Goal: Task Accomplishment & Management: Use online tool/utility

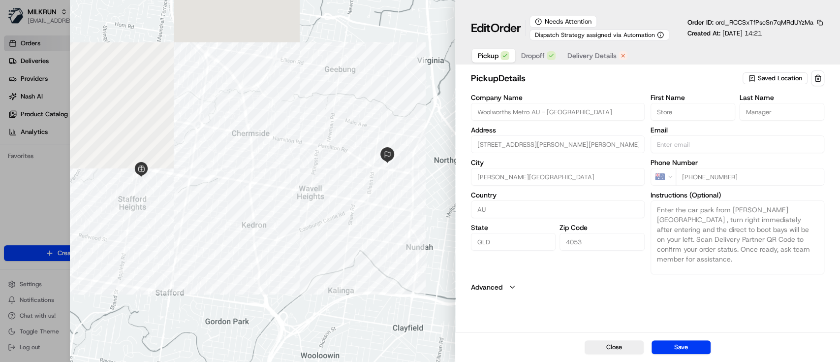
click at [525, 56] on span "Dropoff" at bounding box center [533, 56] width 24 height 10
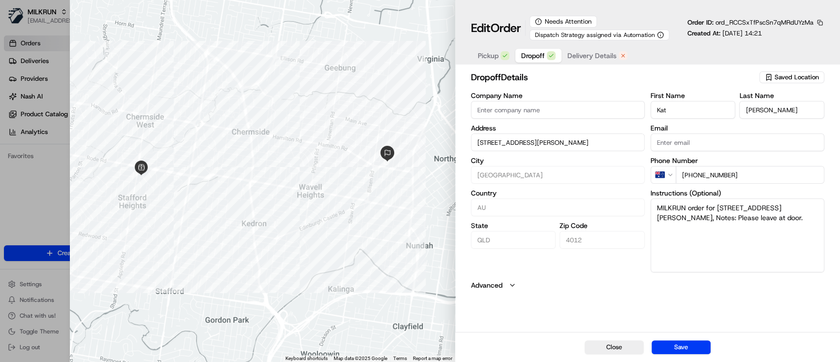
click at [582, 55] on span "Delivery Details" at bounding box center [592, 56] width 49 height 10
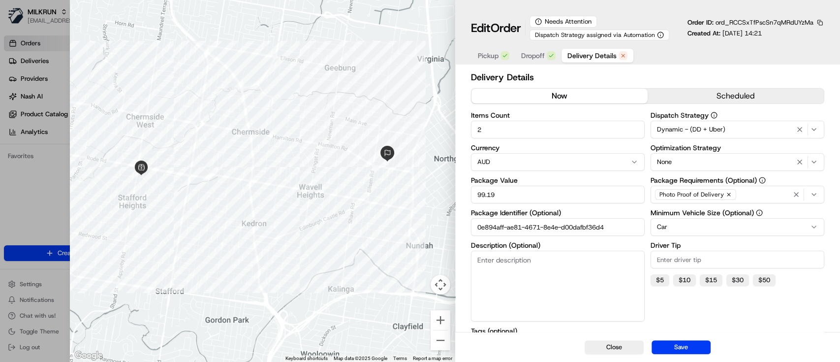
click at [564, 94] on button "now" at bounding box center [560, 96] width 176 height 15
click at [821, 22] on button "button" at bounding box center [820, 22] width 9 height 9
click at [776, 37] on button "Copy ID" at bounding box center [793, 38] width 90 height 12
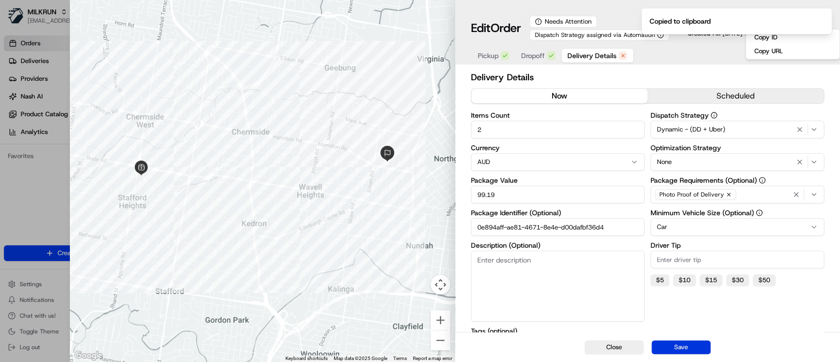
click at [677, 348] on button "Save" at bounding box center [681, 347] width 59 height 14
type input "1"
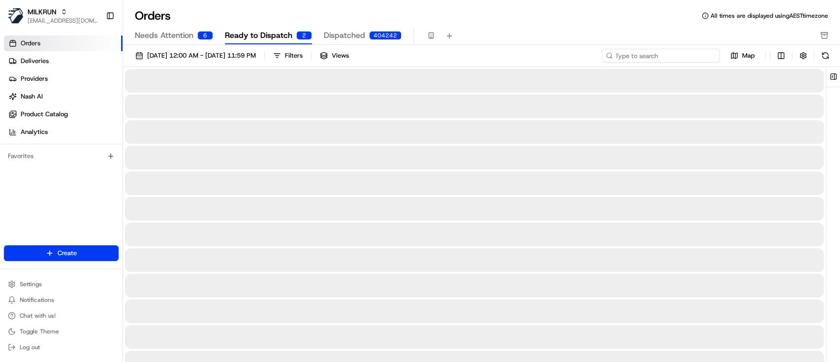
click at [698, 51] on input at bounding box center [661, 56] width 118 height 14
paste input "ord_RCCSxTfPscSn7qMRdUYzMa"
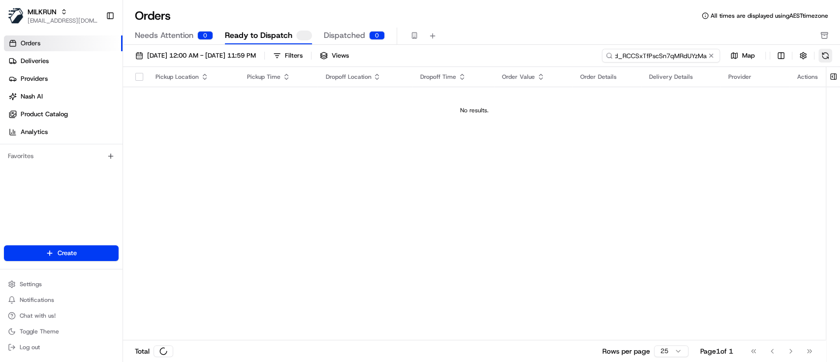
type input "ord_RCCSxTfPscSn7qMRdUYzMa"
click at [828, 54] on button at bounding box center [826, 56] width 14 height 14
drag, startPoint x: 653, startPoint y: 53, endPoint x: 574, endPoint y: 53, distance: 79.3
click at [574, 53] on div "[DATE] 12:00 AM - [DATE] 11:59 PM Filters Views ord_RCCSxTfPscSn7qMRdUYzMa Map" at bounding box center [481, 58] width 717 height 18
click at [670, 53] on input "ord_RCCSxTfPscSn7qMRdUYzMa" at bounding box center [661, 56] width 118 height 14
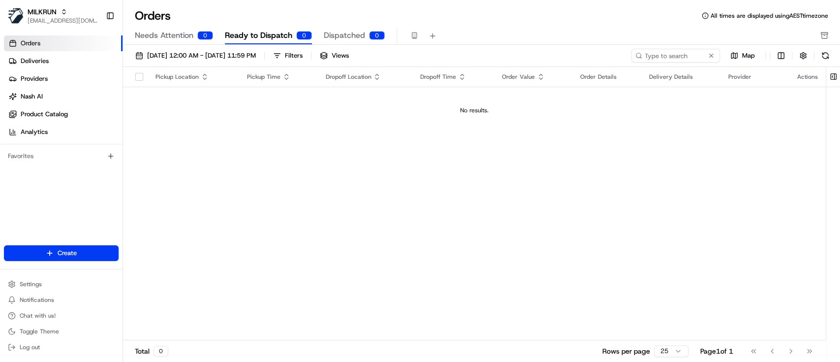
click at [335, 36] on span "Dispatched" at bounding box center [344, 36] width 41 height 12
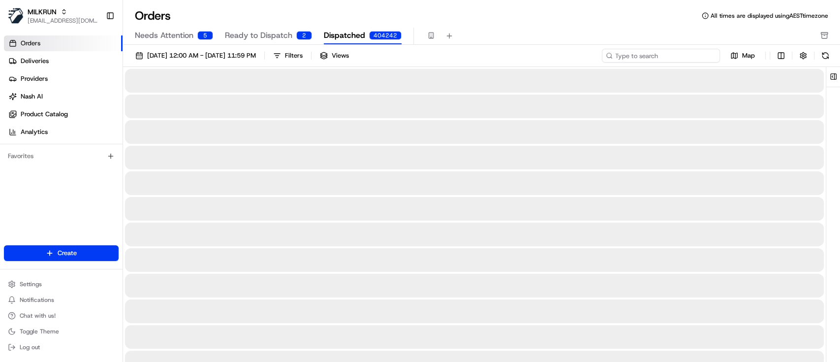
click at [674, 54] on input at bounding box center [661, 56] width 118 height 14
paste input "ord_RCCSxTfPscSn7qMRdUYzMa"
type input "ord_RCCSxTfPscSn7qMRdUYzMa"
click at [823, 53] on button at bounding box center [826, 56] width 14 height 14
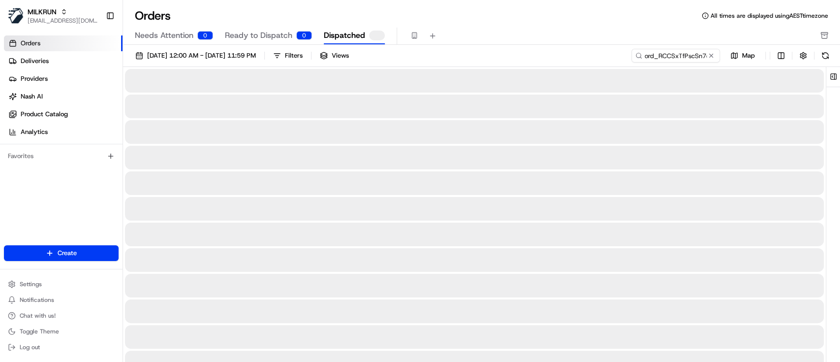
click at [270, 30] on span "Ready to Dispatch" at bounding box center [258, 36] width 67 height 12
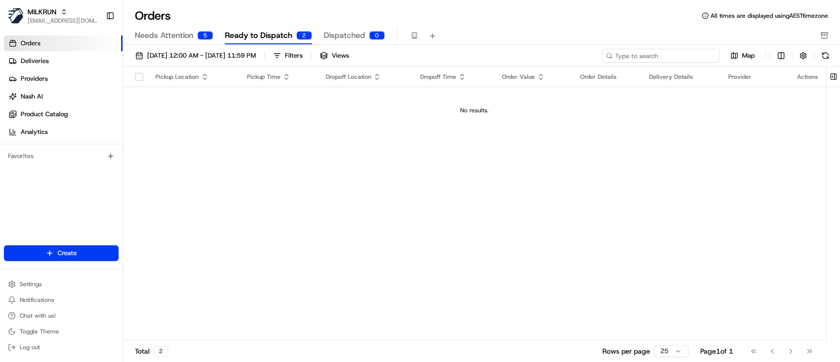
click at [687, 56] on input at bounding box center [661, 56] width 118 height 14
paste input "ord_RCCSxTfPscSn7qMRdUYzMa"
type input "ord_RCCSxTfPscSn7qMRdUYzMa"
click at [823, 56] on button at bounding box center [826, 56] width 14 height 14
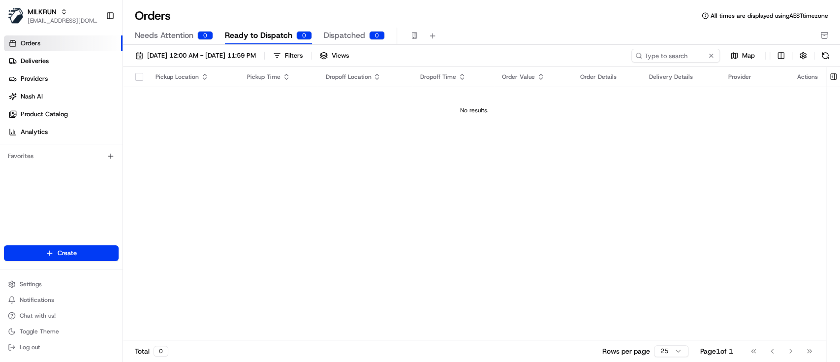
click at [333, 35] on span "Dispatched" at bounding box center [344, 36] width 41 height 12
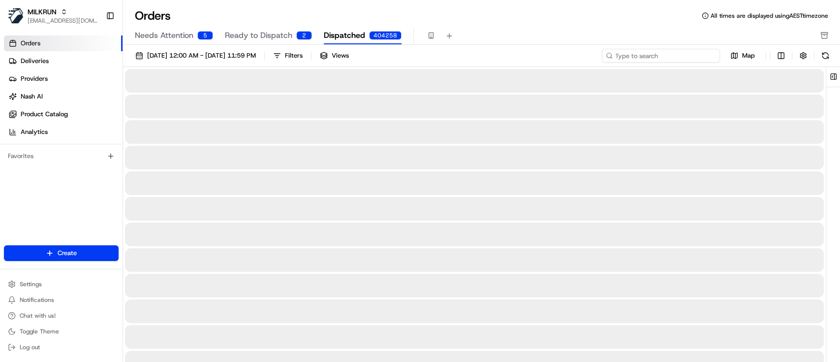
click at [687, 55] on input at bounding box center [661, 56] width 118 height 14
paste input "ord_RCCSxTfPscSn7qMRdUYzMa"
type input "ord_RCCSxTfPscSn7qMRdUYzMa"
click at [827, 59] on button at bounding box center [826, 56] width 14 height 14
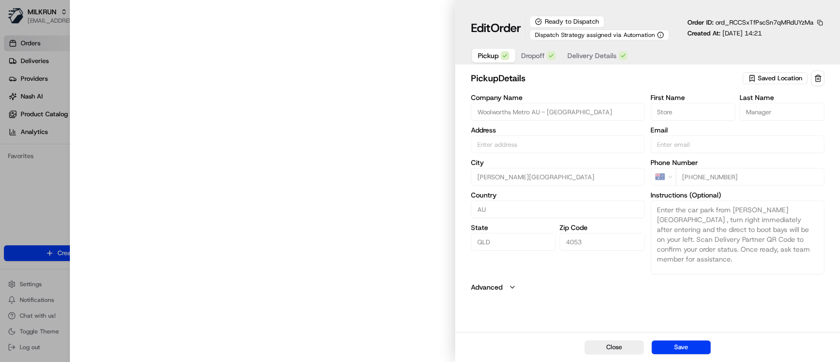
type input "[STREET_ADDRESS][PERSON_NAME][PERSON_NAME]"
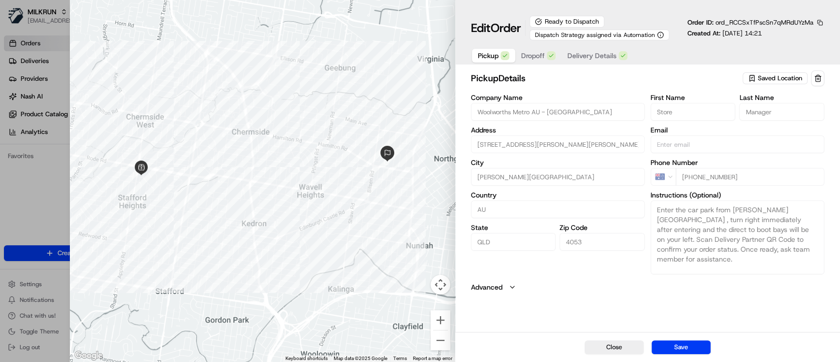
click at [768, 20] on span "ord_RCCSxTfPscSn7qMRdUYzMa" at bounding box center [765, 22] width 98 height 8
copy span "ord_RCCSxTfPscSn7qMRdUYzMa"
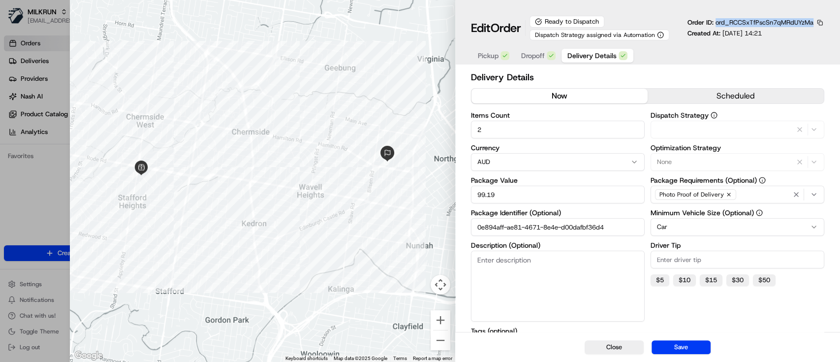
click at [586, 51] on span "Delivery Details" at bounding box center [592, 56] width 49 height 10
click at [675, 340] on button "Save" at bounding box center [681, 347] width 59 height 14
type input "1"
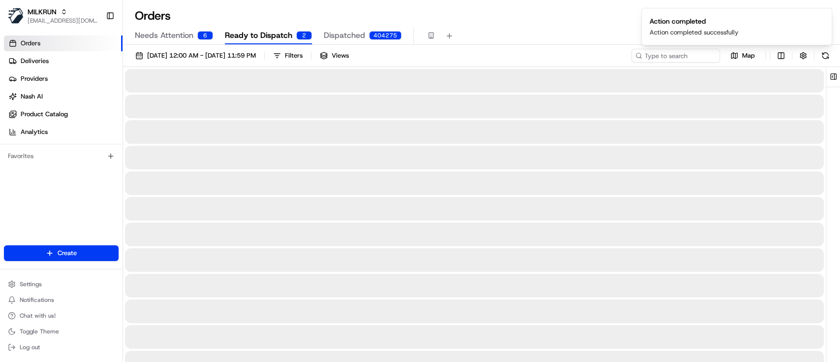
drag, startPoint x: 555, startPoint y: 170, endPoint x: 342, endPoint y: 43, distance: 247.9
click at [669, 54] on input at bounding box center [661, 56] width 118 height 14
paste input "ord_RCCSxTfPscSn7qMRdUYzMa"
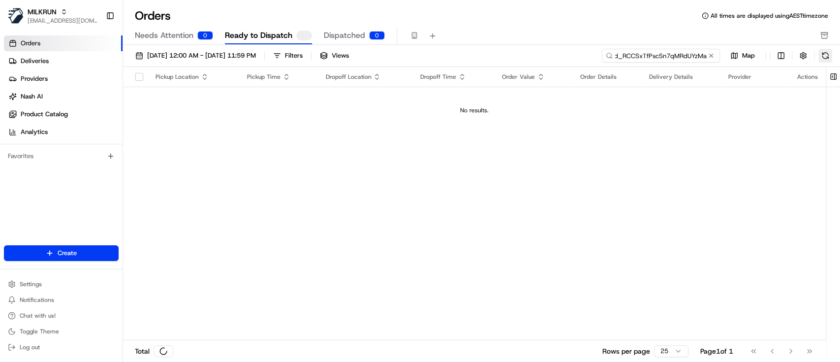
type input "ord_RCCSxTfPscSn7qMRdUYzMa"
click at [828, 59] on button at bounding box center [826, 56] width 14 height 14
drag, startPoint x: 40, startPoint y: 42, endPoint x: 99, endPoint y: 32, distance: 60.1
click at [39, 42] on span "Orders" at bounding box center [31, 43] width 20 height 9
click at [31, 42] on span "Orders" at bounding box center [31, 43] width 20 height 9
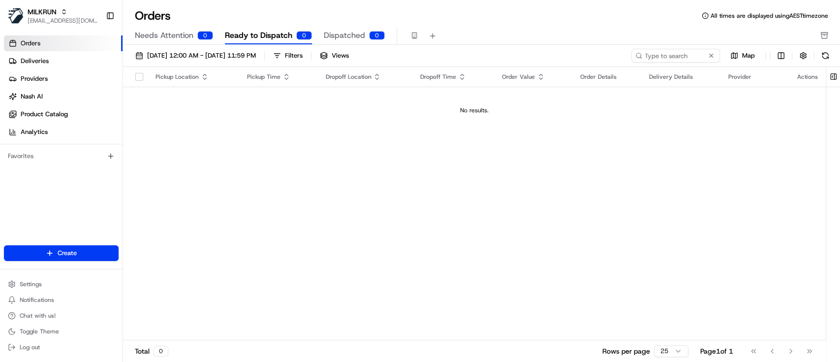
click at [158, 37] on span "Needs Attention" at bounding box center [164, 36] width 59 height 12
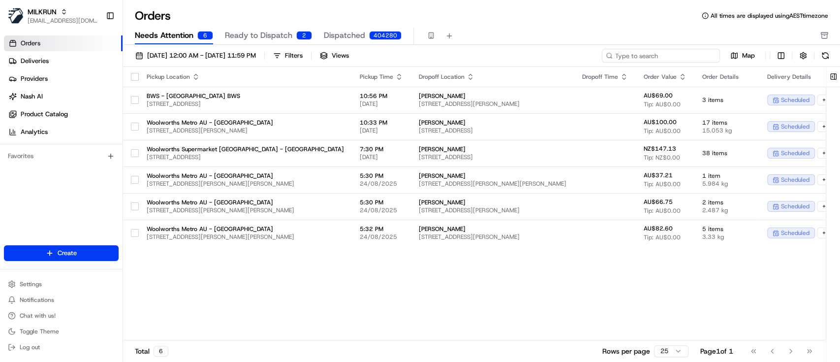
click at [674, 50] on input at bounding box center [661, 56] width 118 height 14
paste input "ord_RCCSxTfPscSn7qMRdUYzMa"
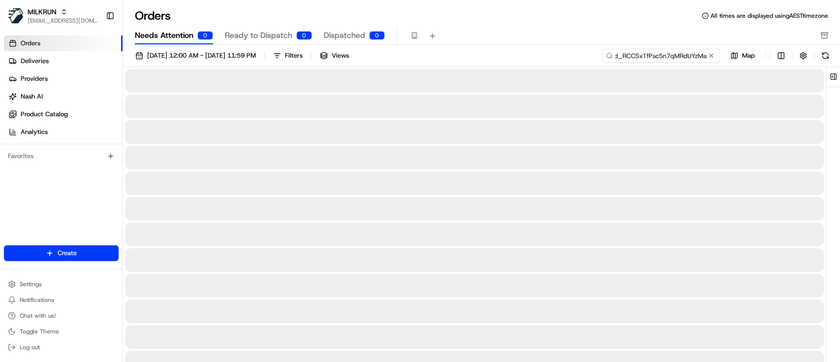
type input "ord_RCCSxTfPscSn7qMRdUYzMa"
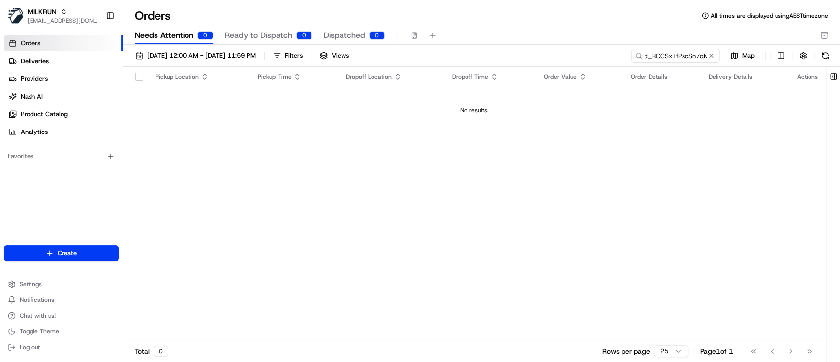
click at [264, 34] on span "Ready to Dispatch" at bounding box center [258, 36] width 67 height 12
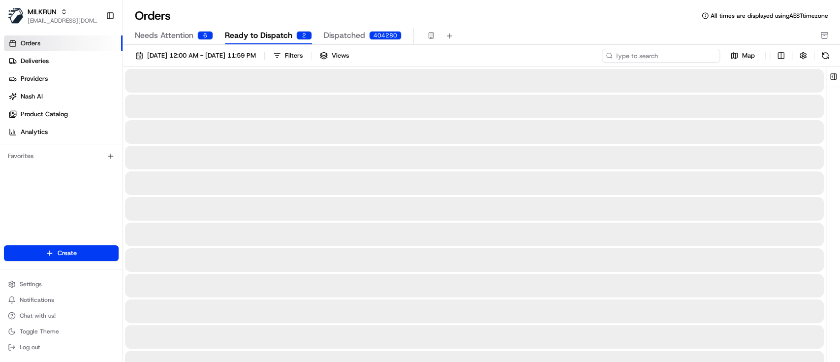
click at [675, 61] on input at bounding box center [661, 56] width 118 height 14
paste input "ord_RCCSxTfPscSn7qMRdUYzMa"
type input "ord_RCCSxTfPscSn7qMRdUYzMa"
click at [829, 58] on button at bounding box center [826, 56] width 14 height 14
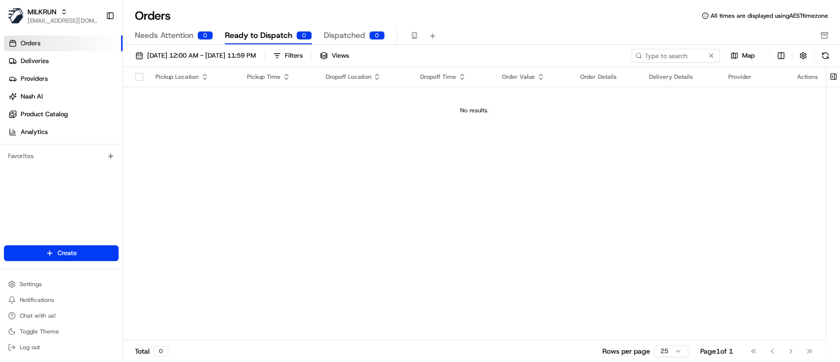
click at [342, 32] on span "Dispatched" at bounding box center [344, 36] width 41 height 12
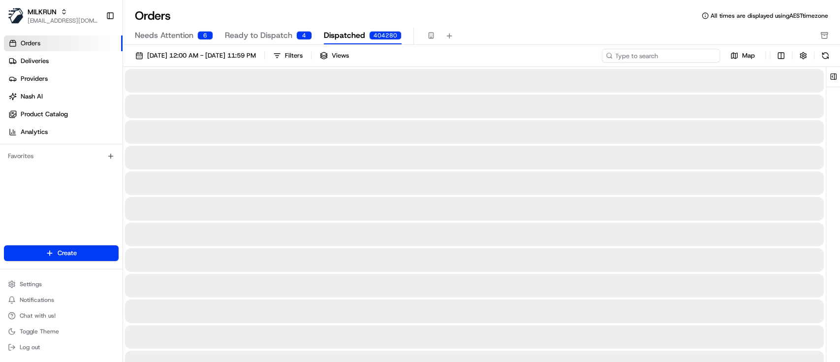
click at [685, 52] on input at bounding box center [661, 56] width 118 height 14
paste input "ord_RCCSxTfPscSn7qMRdUYzMa"
click at [825, 55] on button at bounding box center [826, 56] width 14 height 14
drag, startPoint x: 535, startPoint y: 151, endPoint x: 607, endPoint y: 112, distance: 81.5
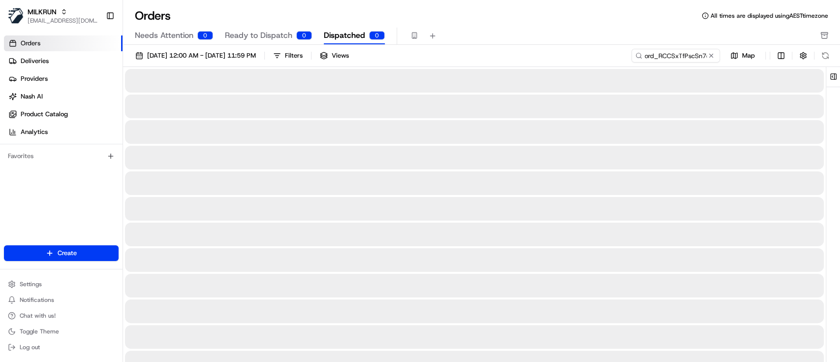
click at [537, 150] on div at bounding box center [474, 158] width 699 height 24
click at [665, 55] on input "ord_RCCSxTfPscSn7qMRdUYzMa" at bounding box center [661, 56] width 118 height 14
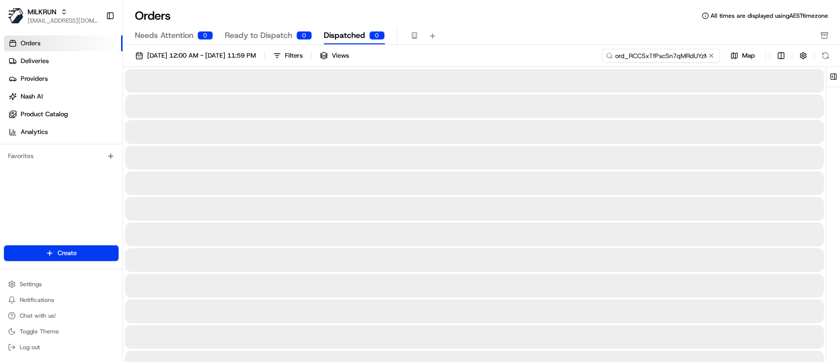
paste input "Kat Pitman"
type input "Kat Pitman"
click at [829, 55] on button at bounding box center [826, 56] width 14 height 14
click at [248, 32] on span "Ready to Dispatch" at bounding box center [258, 36] width 67 height 12
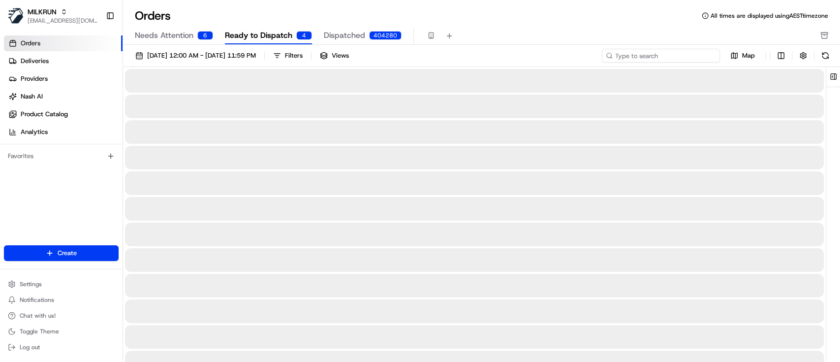
click at [689, 59] on input at bounding box center [661, 56] width 118 height 14
paste input "Kat Pitman"
type input "Kat Pitman"
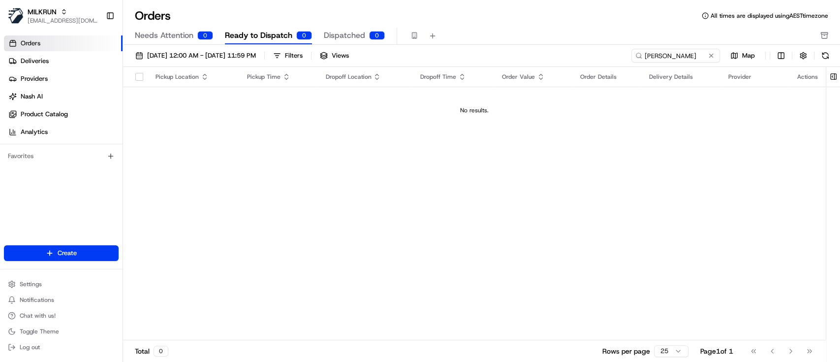
click at [35, 39] on span "Orders" at bounding box center [31, 43] width 20 height 9
click at [35, 64] on span "Deliveries" at bounding box center [35, 61] width 28 height 9
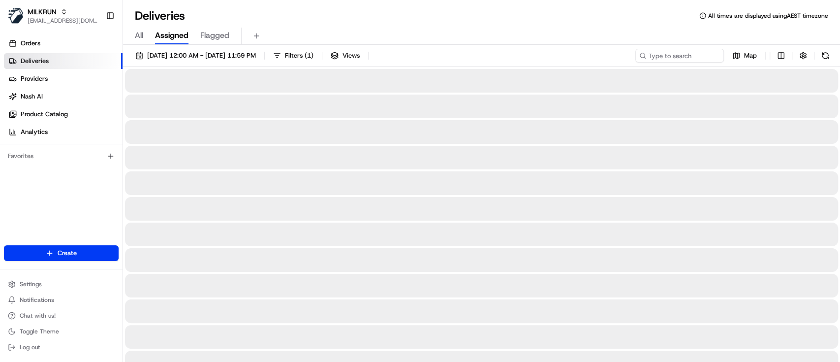
click at [138, 34] on span "All" at bounding box center [139, 36] width 8 height 12
click at [698, 55] on input at bounding box center [665, 56] width 118 height 14
paste input "Kat Pitman"
type input "Kat Pitman"
click at [823, 54] on button at bounding box center [826, 56] width 14 height 14
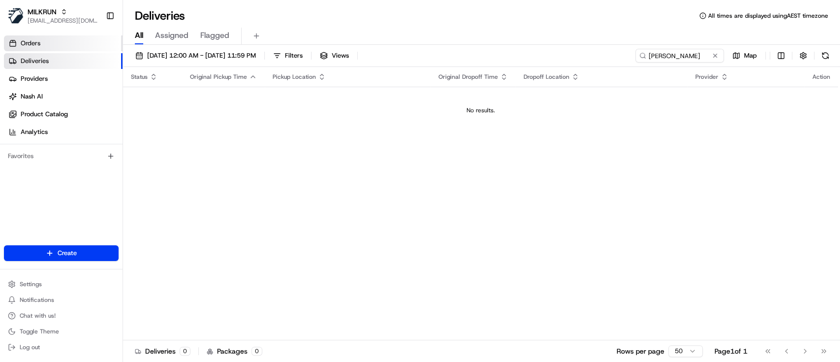
click at [32, 43] on span "Orders" at bounding box center [31, 43] width 20 height 9
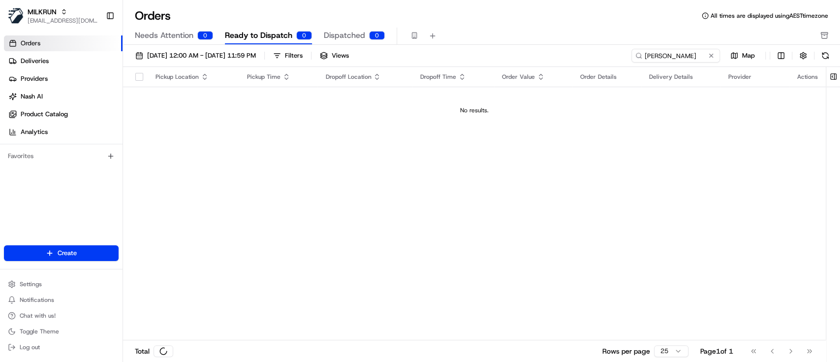
click at [250, 38] on span "Ready to Dispatch" at bounding box center [258, 36] width 67 height 12
click at [276, 36] on span "Ready to Dispatch" at bounding box center [258, 36] width 67 height 12
click at [711, 57] on button at bounding box center [712, 56] width 10 height 10
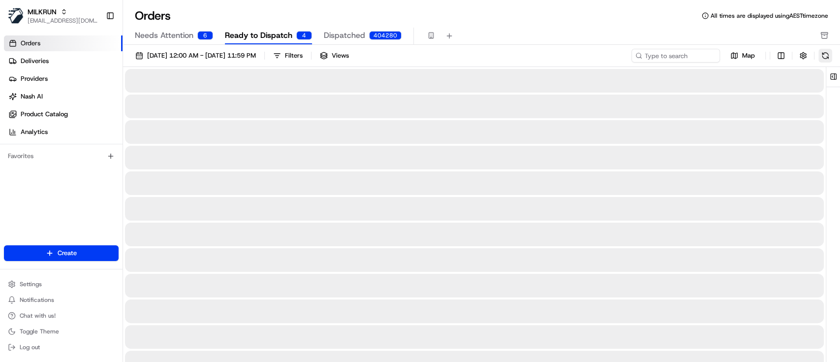
click at [824, 56] on button at bounding box center [826, 56] width 14 height 14
click at [181, 40] on span "Needs Attention" at bounding box center [164, 36] width 59 height 12
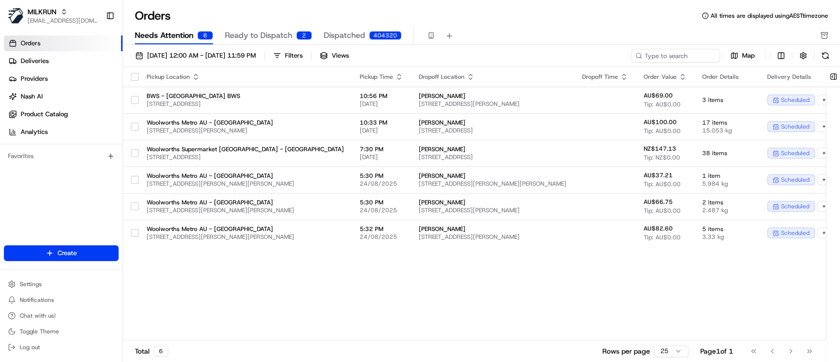
click at [270, 42] on button "Ready to Dispatch 2" at bounding box center [268, 36] width 87 height 17
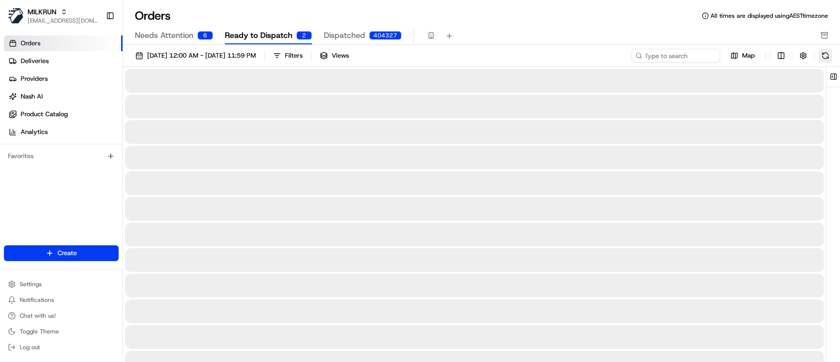
click at [825, 55] on button at bounding box center [826, 56] width 14 height 14
click at [544, 238] on div at bounding box center [474, 235] width 699 height 24
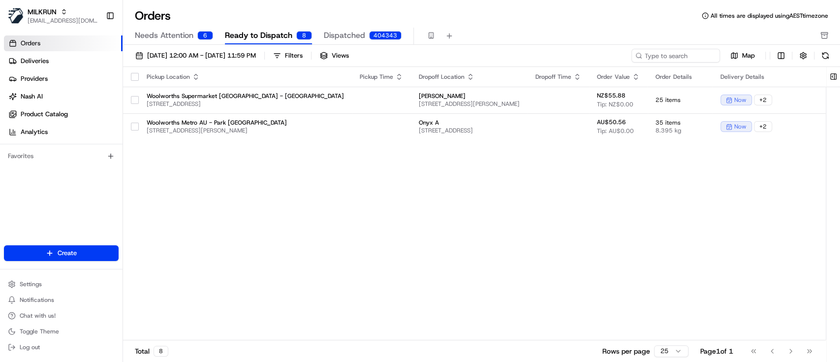
click at [347, 34] on span "Dispatched" at bounding box center [344, 36] width 41 height 12
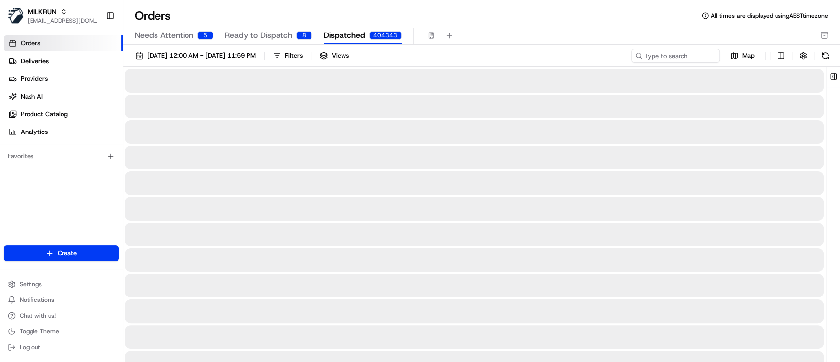
click at [821, 57] on button at bounding box center [826, 56] width 14 height 14
click at [249, 53] on span "[DATE] 12:00 AM - [DATE] 11:59 PM" at bounding box center [201, 55] width 109 height 9
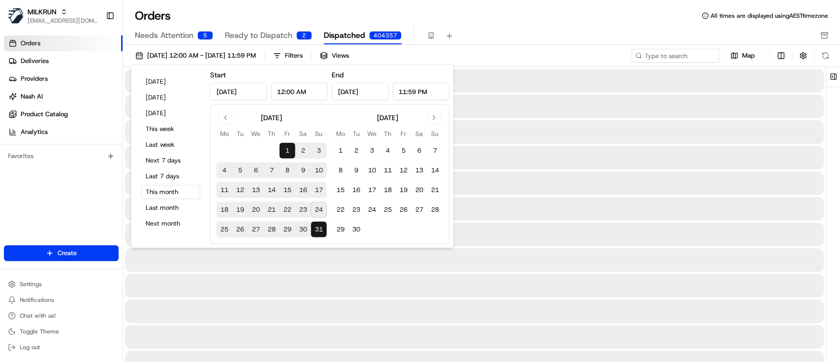
click at [317, 210] on button "24" at bounding box center [319, 210] width 16 height 16
type input "Aug 24, 2025"
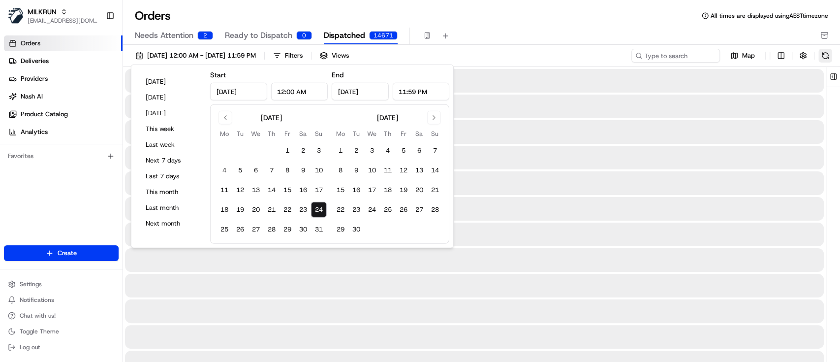
click at [826, 53] on button at bounding box center [826, 56] width 14 height 14
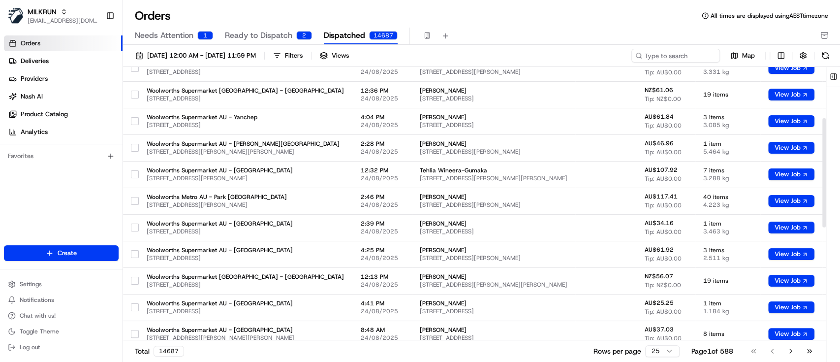
scroll to position [131, 0]
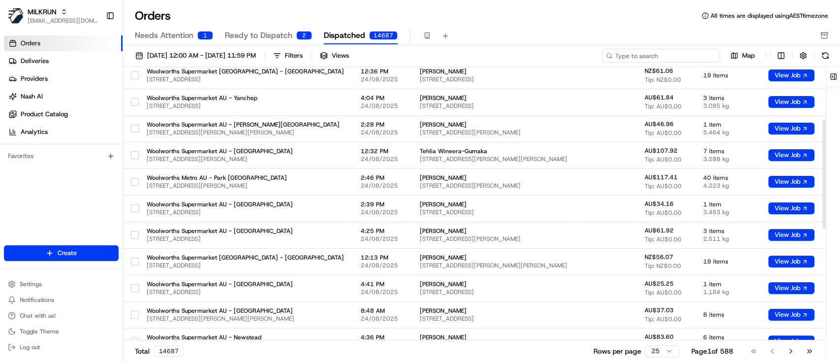
click at [678, 55] on input at bounding box center [661, 56] width 118 height 14
type input "Kat Pitman"
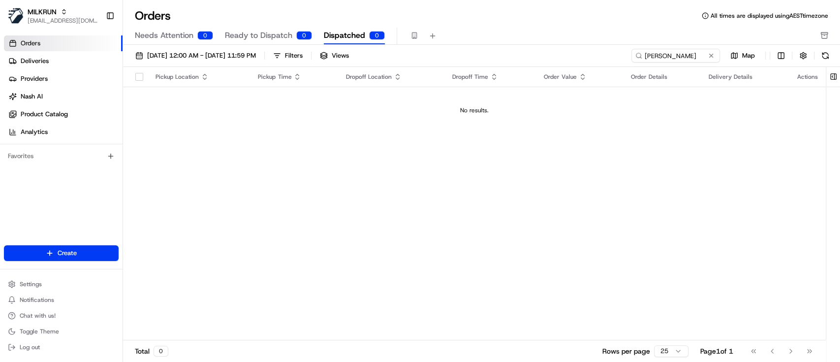
click at [274, 36] on span "Ready to Dispatch" at bounding box center [258, 36] width 67 height 12
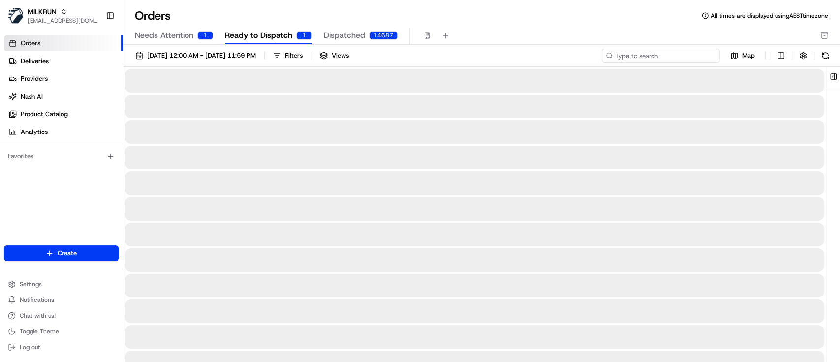
click at [697, 52] on input at bounding box center [661, 56] width 118 height 14
type input "Kat Pitman"
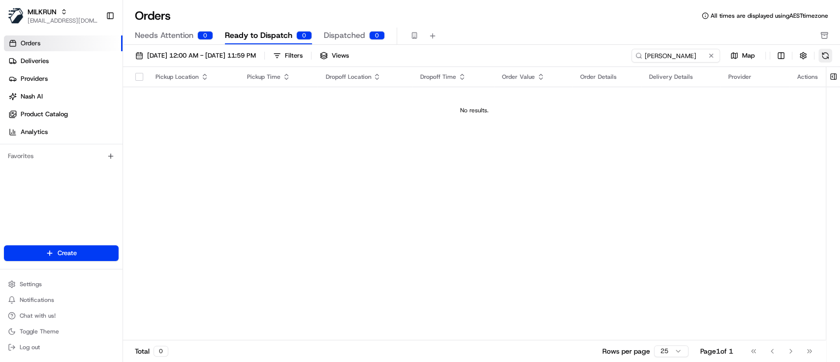
click at [824, 53] on button at bounding box center [826, 56] width 14 height 14
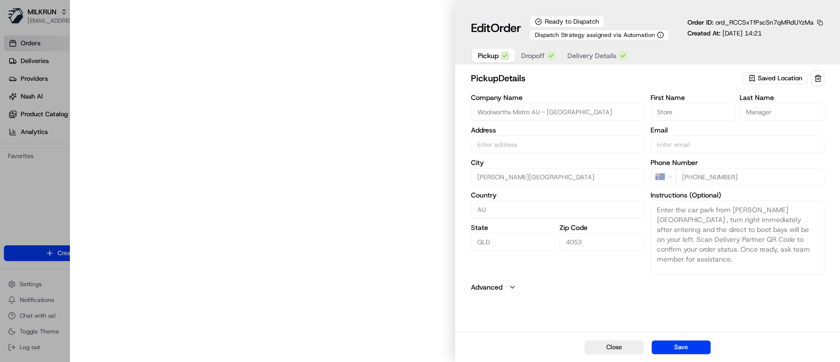
type input "[STREET_ADDRESS][PERSON_NAME][PERSON_NAME]"
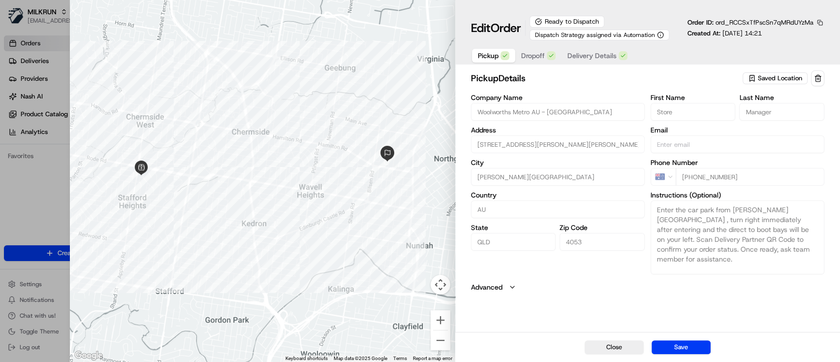
click at [820, 22] on button "button" at bounding box center [820, 22] width 9 height 9
click at [772, 35] on button "Copy ID" at bounding box center [793, 38] width 90 height 12
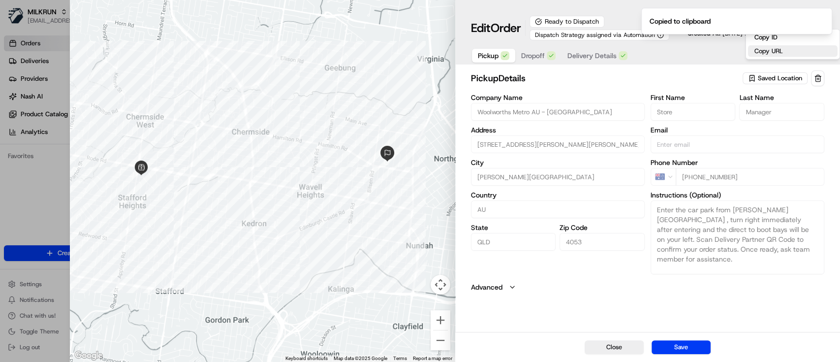
click at [765, 53] on button "Copy URL" at bounding box center [793, 51] width 90 height 12
click at [701, 345] on button "Save" at bounding box center [681, 347] width 59 height 14
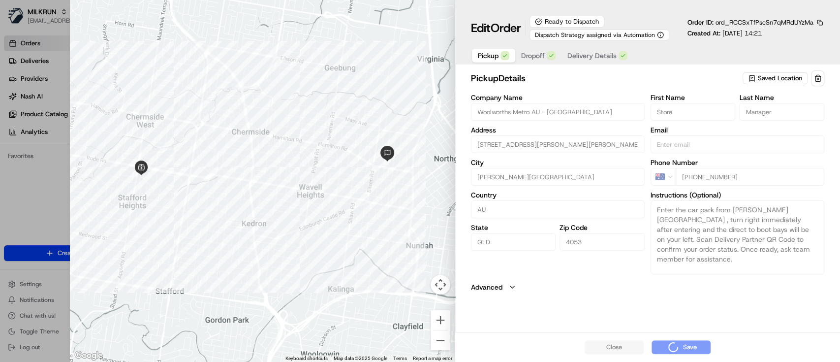
type input "+1"
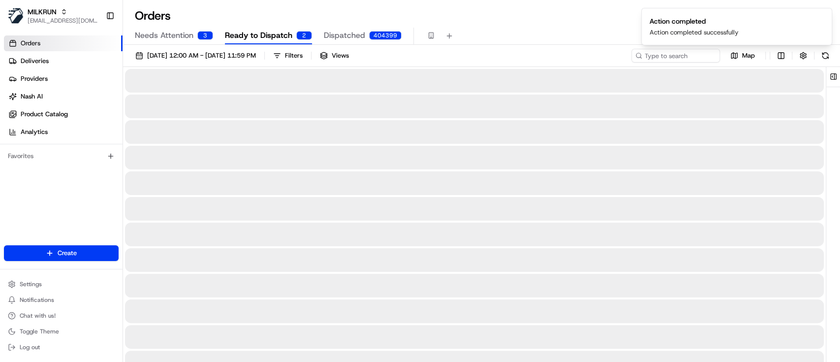
click at [656, 50] on ol "Action completed Action completed successfully" at bounding box center [737, 26] width 207 height 53
click at [658, 57] on input at bounding box center [661, 56] width 118 height 14
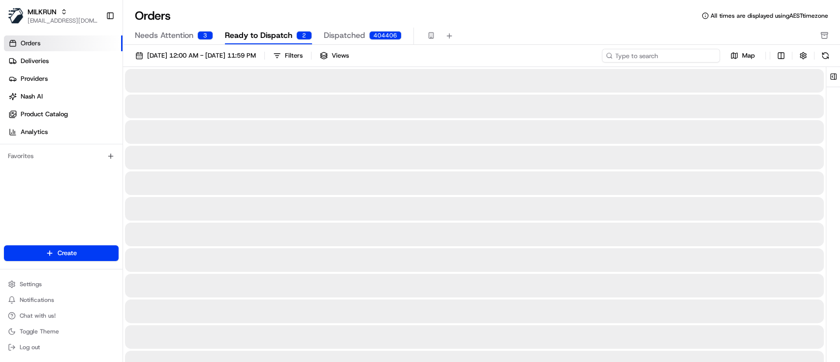
paste input "https://delivery.milkrun.com/orders/ord_RCCSxTfPscSn7qMRdUYzMa"
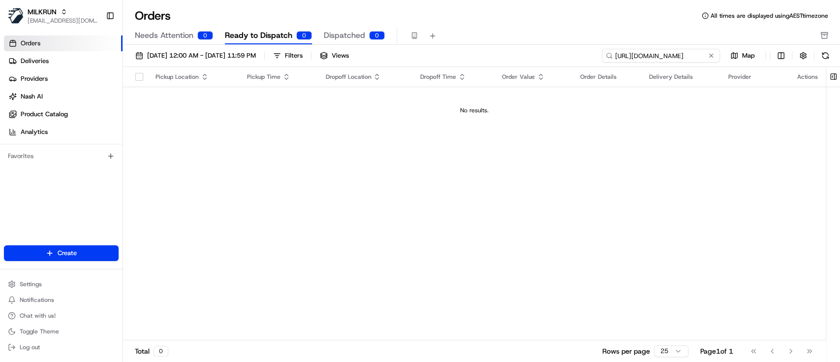
type input "https://delivery.milkrun.com/orders/ord_RCCSxTfPscSn7qMRdUYzMa"
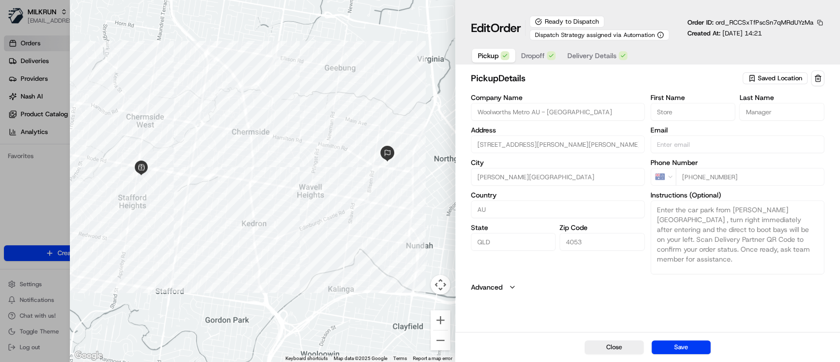
click at [821, 21] on button "button" at bounding box center [820, 22] width 9 height 9
click at [776, 38] on button "Copy ID" at bounding box center [793, 38] width 90 height 12
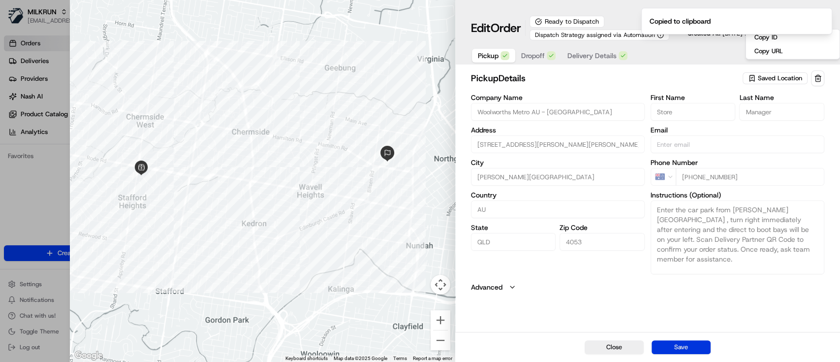
click at [691, 350] on button "Save" at bounding box center [681, 347] width 59 height 14
type input "+1"
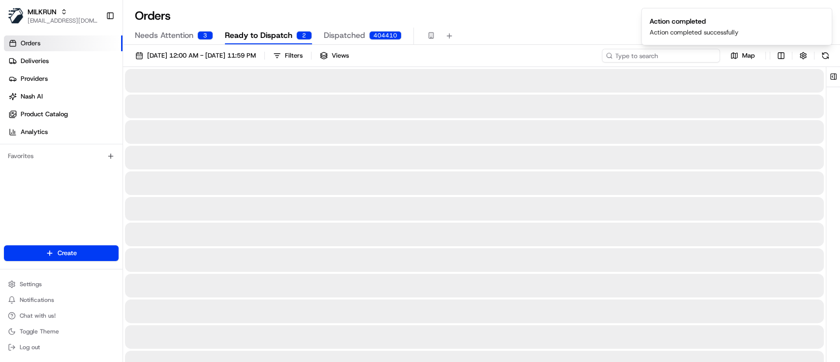
click at [676, 59] on input at bounding box center [661, 56] width 118 height 14
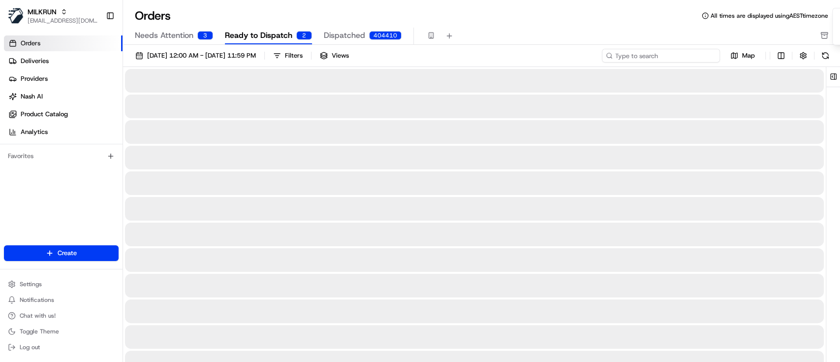
paste input "ord_RCCSxTfPscSn7qMRdUYzMa"
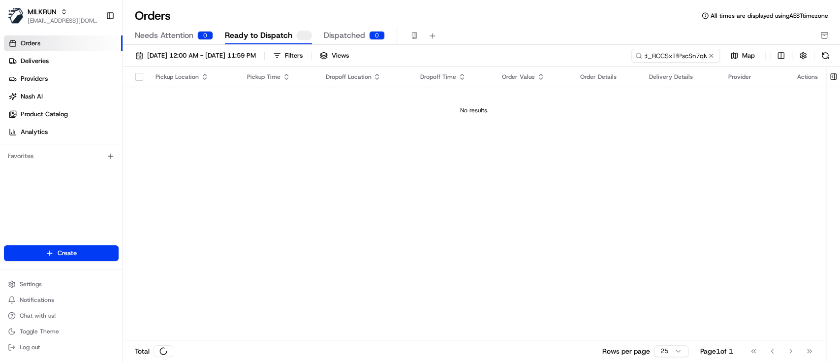
click at [824, 58] on button at bounding box center [826, 56] width 14 height 14
click at [826, 58] on button at bounding box center [826, 56] width 14 height 14
click at [662, 53] on input "ord_RCCSxTfPscSn7qMRdUYzMa" at bounding box center [661, 56] width 118 height 14
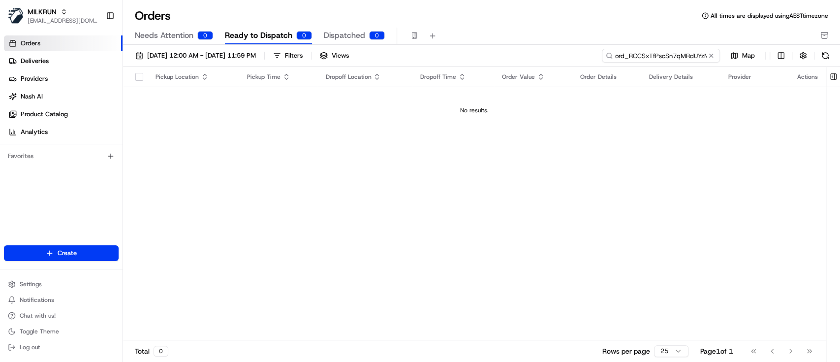
drag, startPoint x: 673, startPoint y: 56, endPoint x: 537, endPoint y: 53, distance: 135.9
click at [537, 53] on div "01/08/2025 12:00 AM - 31/08/2025 11:59 PM Filters Views ord_RCCSxTfPscSn7qMRdUY…" at bounding box center [481, 58] width 717 height 18
click at [627, 54] on input "ord_RCCSxTfPscSn7qMRdUYzMa" at bounding box center [661, 56] width 118 height 14
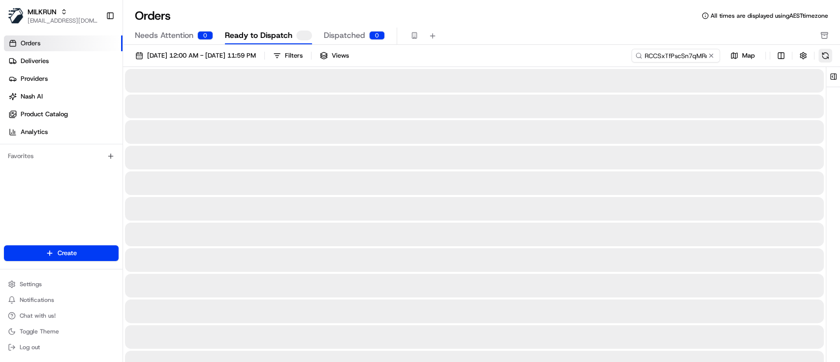
click at [825, 62] on button at bounding box center [826, 56] width 14 height 14
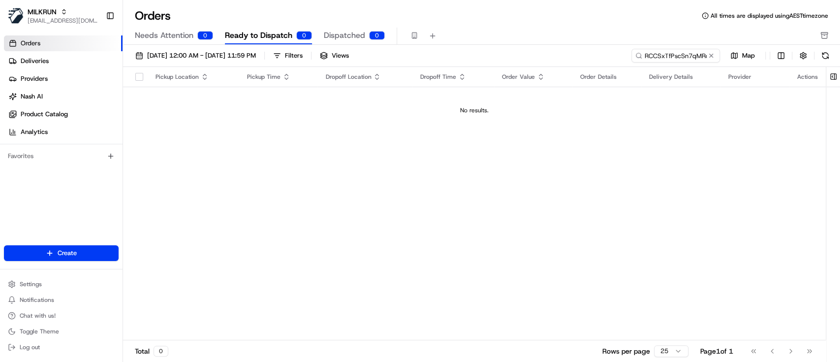
click at [488, 121] on td "No results." at bounding box center [474, 110] width 703 height 47
click at [303, 59] on div "Filters" at bounding box center [294, 55] width 18 height 9
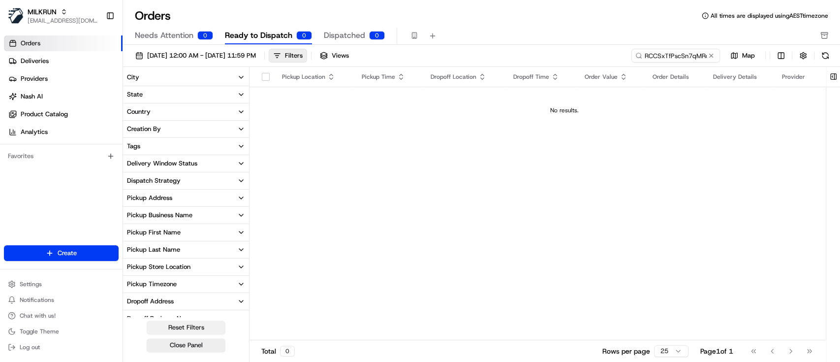
click at [165, 327] on button "Reset Filters" at bounding box center [186, 328] width 79 height 14
click at [663, 211] on div "Pickup Location Pickup Time Dropoff Location Dropoff Time Order Value Order Det…" at bounding box center [565, 203] width 630 height 273
drag, startPoint x: 827, startPoint y: 59, endPoint x: 828, endPoint y: 109, distance: 50.7
click at [827, 58] on button at bounding box center [826, 56] width 14 height 14
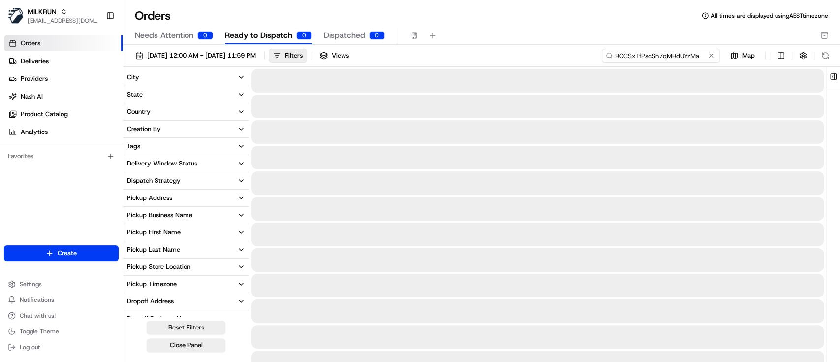
click at [646, 55] on input "RCCSxTfPscSn7qMRdUYzMa" at bounding box center [661, 56] width 118 height 14
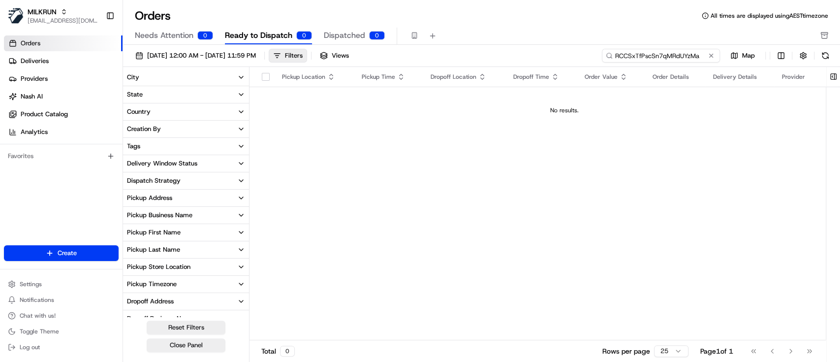
click at [645, 54] on input "RCCSxTfPscSn7qMRdUYzMa" at bounding box center [661, 56] width 118 height 14
paste input "ord_"
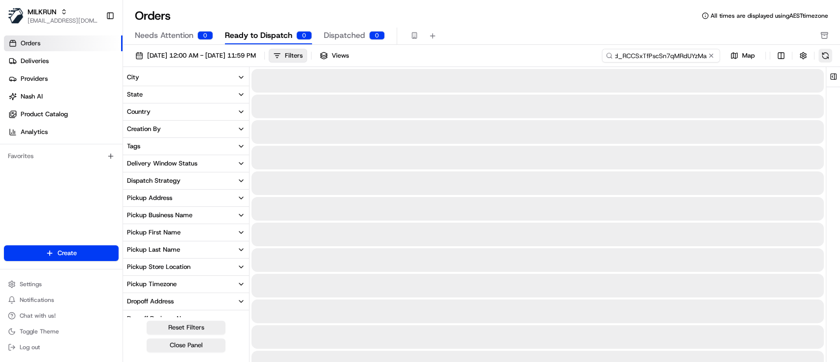
type input "ord_RCCSxTfPscSn7qMRdUYzMa"
click at [829, 58] on button at bounding box center [826, 56] width 14 height 14
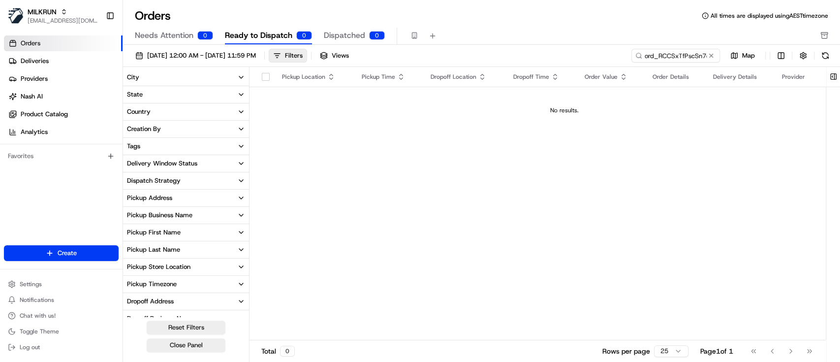
click at [168, 37] on span "Needs Attention" at bounding box center [164, 36] width 59 height 12
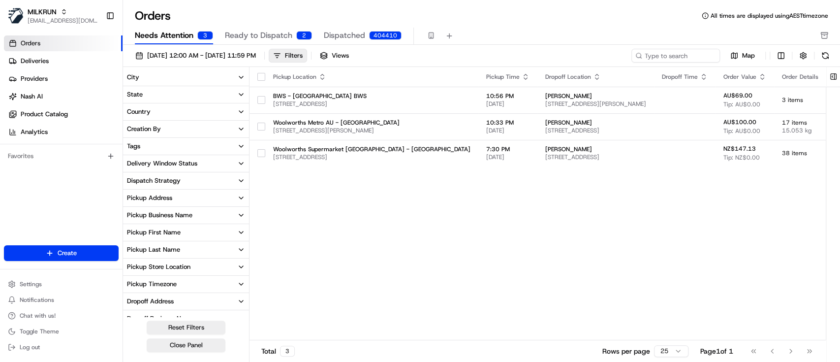
click at [616, 245] on div "Pickup Location Pickup Time Dropoff Location Dropoff Time Order Value Order Det…" at bounding box center [630, 203] width 761 height 273
click at [255, 21] on div "Orders All times are displayed using AEST timezone" at bounding box center [481, 16] width 717 height 16
click at [259, 38] on span "Ready to Dispatch" at bounding box center [258, 36] width 67 height 12
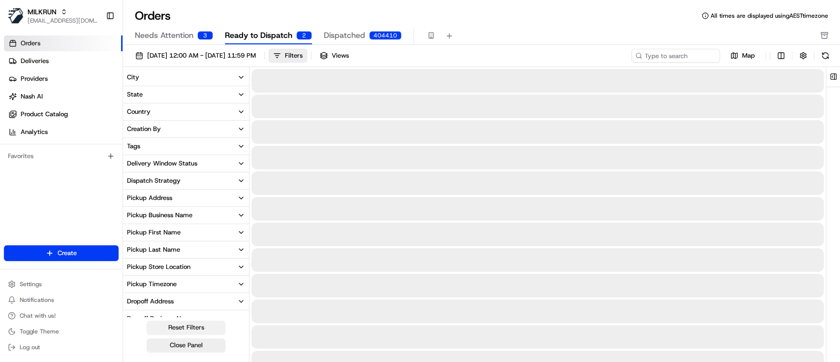
click at [188, 323] on button "Reset Filters" at bounding box center [186, 328] width 79 height 14
click at [825, 57] on button at bounding box center [826, 56] width 14 height 14
click at [656, 55] on input at bounding box center [661, 56] width 118 height 14
paste input "0e894aff-ae81-4671-8e4e-d00dafbf36d4"
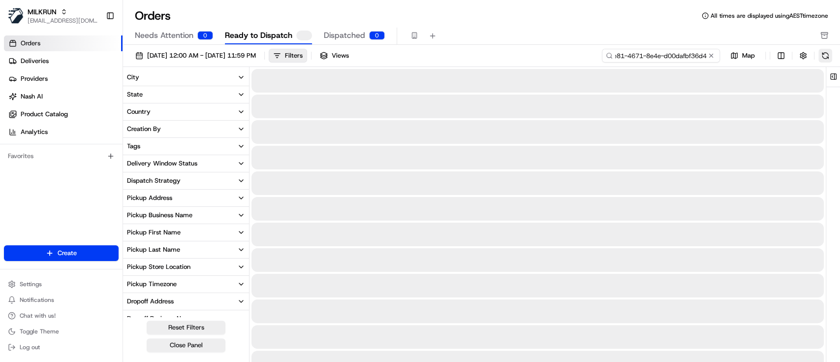
type input "0e894aff-ae81-4671-8e4e-d00dafbf36d4"
click at [824, 55] on button at bounding box center [826, 56] width 14 height 14
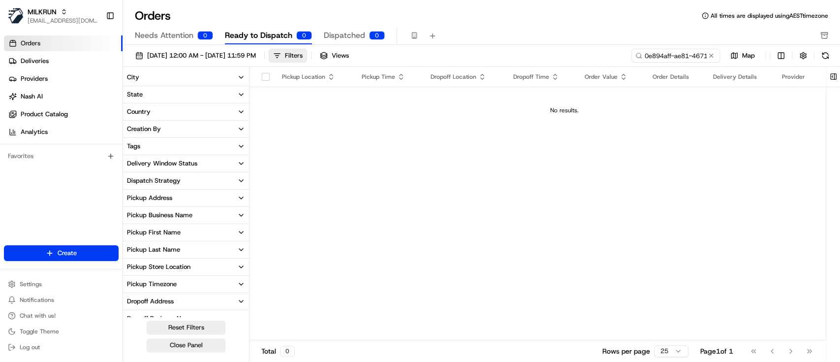
click at [171, 32] on span "Needs Attention" at bounding box center [164, 36] width 59 height 12
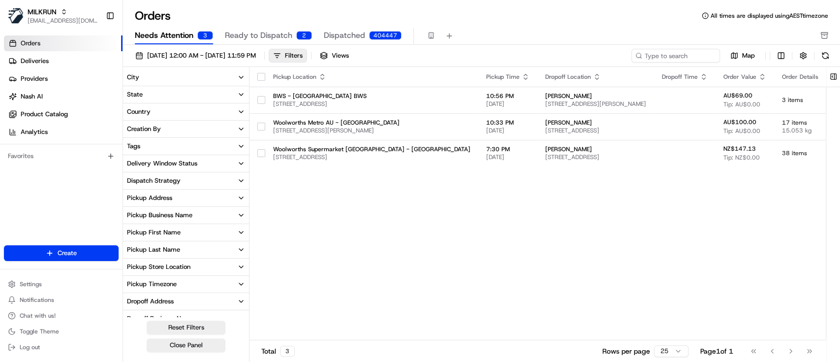
click at [339, 32] on span "Dispatched" at bounding box center [344, 36] width 41 height 12
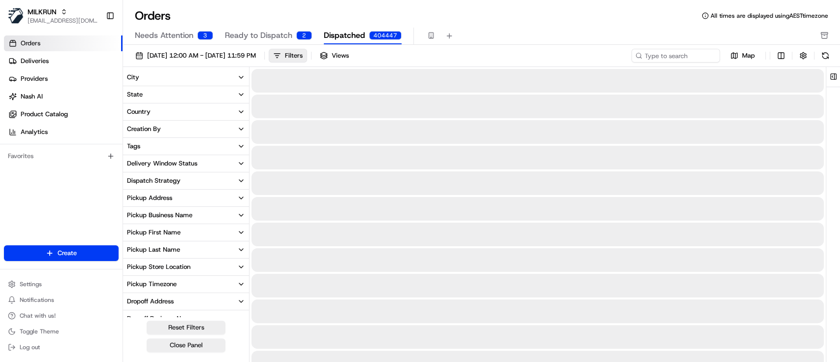
click at [225, 34] on span "Ready to Dispatch" at bounding box center [258, 36] width 67 height 12
click at [150, 34] on span "Needs Attention" at bounding box center [164, 36] width 59 height 12
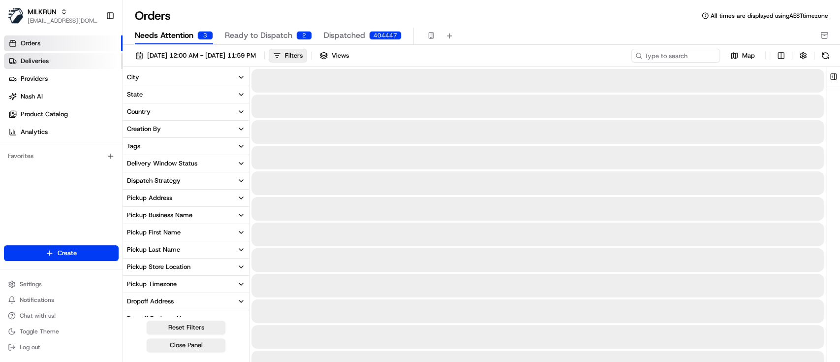
click at [50, 61] on link "Deliveries" at bounding box center [63, 61] width 119 height 16
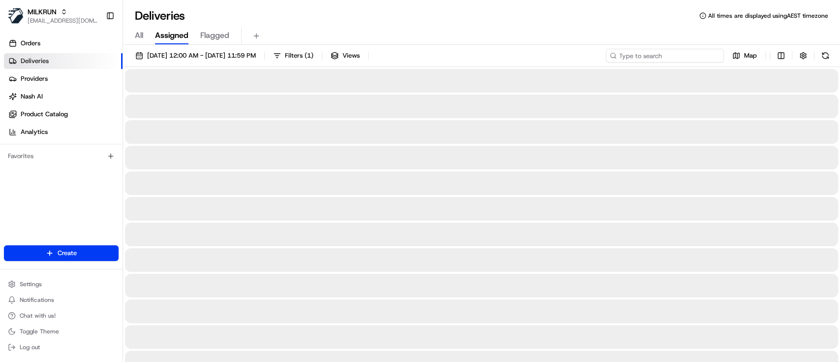
click at [697, 54] on input at bounding box center [665, 56] width 118 height 14
paste input "0e894aff-ae81-4671-8e4e-d00dafbf36d4"
type input "0e894aff-ae81-4671-8e4e-d00dafbf36d4"
click at [832, 53] on button at bounding box center [826, 56] width 14 height 14
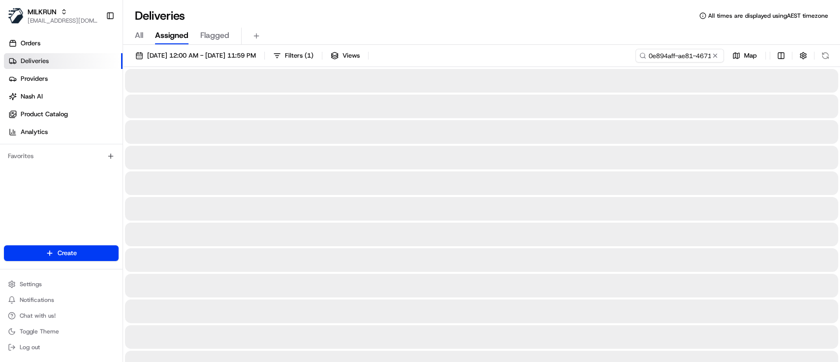
drag, startPoint x: 350, startPoint y: 56, endPoint x: 329, endPoint y: 70, distance: 25.1
click at [314, 55] on span "( 1 )" at bounding box center [309, 55] width 9 height 9
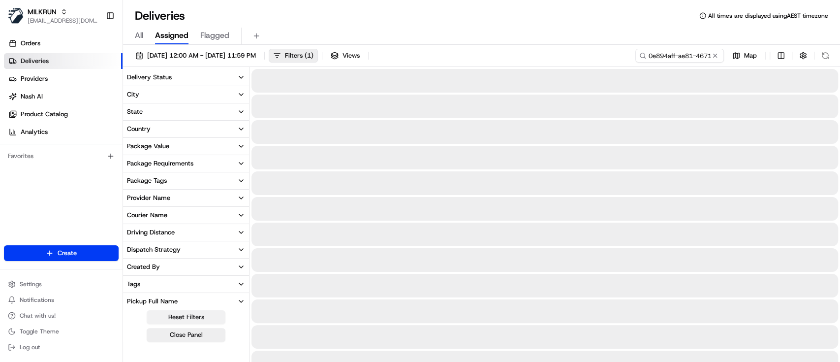
click at [185, 318] on button "Reset Filters" at bounding box center [186, 317] width 79 height 14
click at [825, 57] on button at bounding box center [826, 56] width 14 height 14
click at [138, 32] on span "All" at bounding box center [139, 36] width 8 height 12
click at [715, 56] on input at bounding box center [665, 56] width 118 height 14
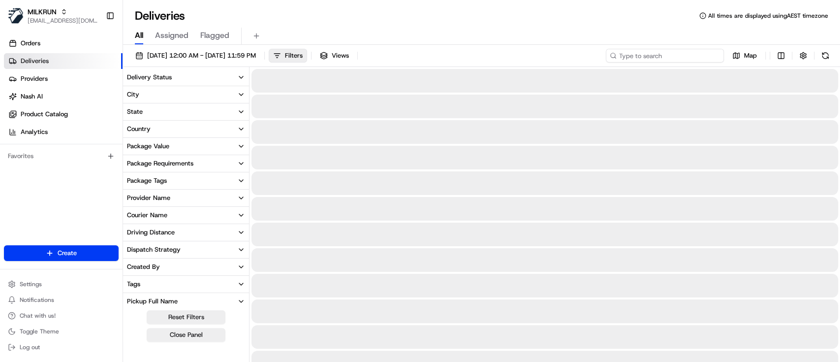
paste input "0e894aff-ae81-4671-8e4e-d00dafbf36d4"
type input "0e894aff-ae81-4671-8e4e-d00dafbf36d4"
click at [821, 50] on button at bounding box center [826, 56] width 14 height 14
click at [191, 339] on button "Close Panel" at bounding box center [186, 335] width 79 height 14
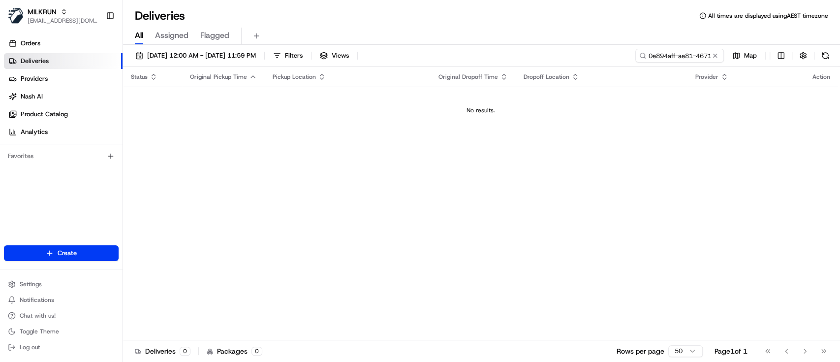
click at [402, 267] on div "Status Original Pickup Time Pickup Location Original Dropoff Time Dropoff Locat…" at bounding box center [480, 203] width 715 height 273
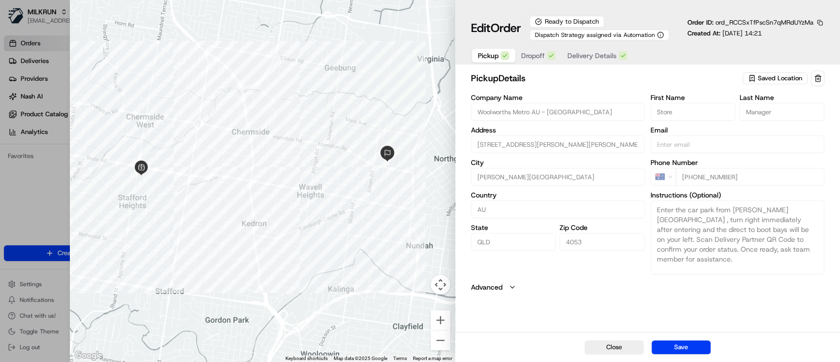
click at [580, 18] on div "Ready to Dispatch" at bounding box center [567, 22] width 75 height 12
click at [644, 26] on div "Ready to Dispatch Dispatch Strategy assigned via Automation" at bounding box center [606, 28] width 152 height 25
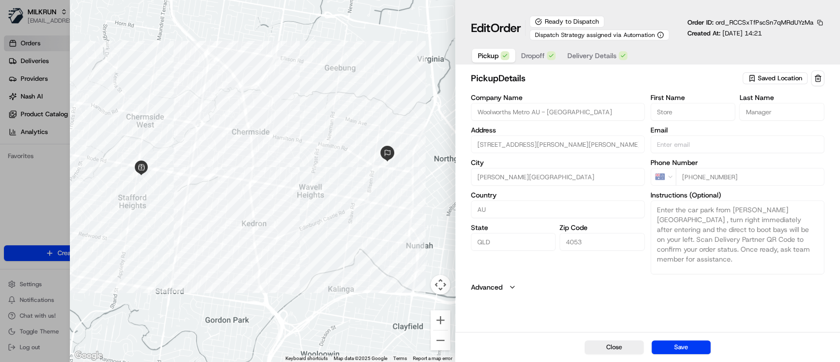
click at [535, 54] on span "Dropoff" at bounding box center [533, 56] width 24 height 10
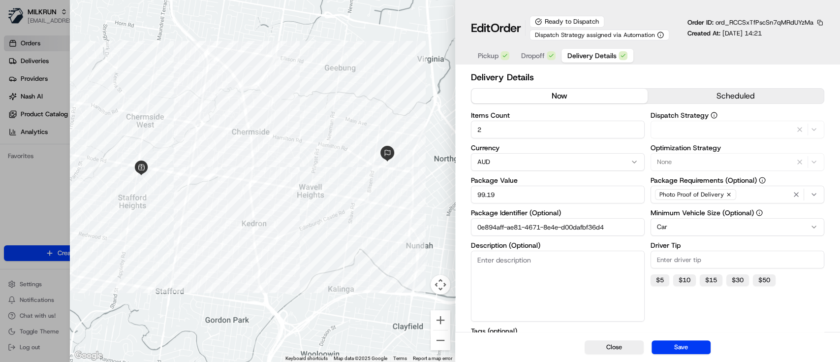
click at [594, 53] on span "Delivery Details" at bounding box center [592, 56] width 49 height 10
click at [819, 21] on button "button" at bounding box center [820, 22] width 9 height 9
click at [765, 34] on button "Copy ID" at bounding box center [793, 38] width 90 height 12
click at [685, 351] on button "Save" at bounding box center [681, 347] width 59 height 14
type input "1"
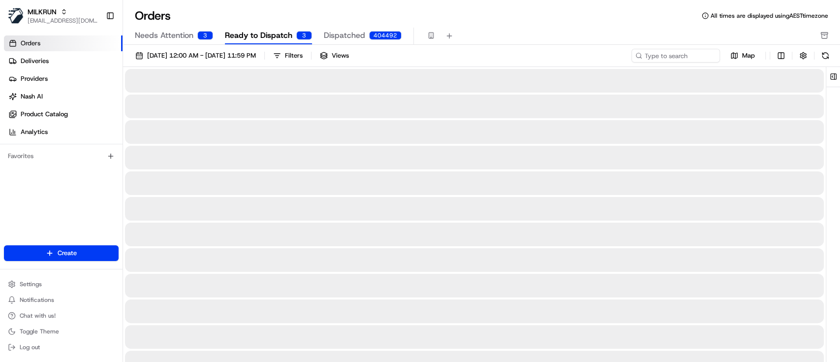
click at [271, 36] on span "Ready to Dispatch" at bounding box center [258, 36] width 67 height 12
click at [827, 53] on button at bounding box center [826, 56] width 14 height 14
click at [655, 53] on input at bounding box center [661, 56] width 118 height 14
paste input "ord_RCCSxTfPscSn7qMRdUYzMa"
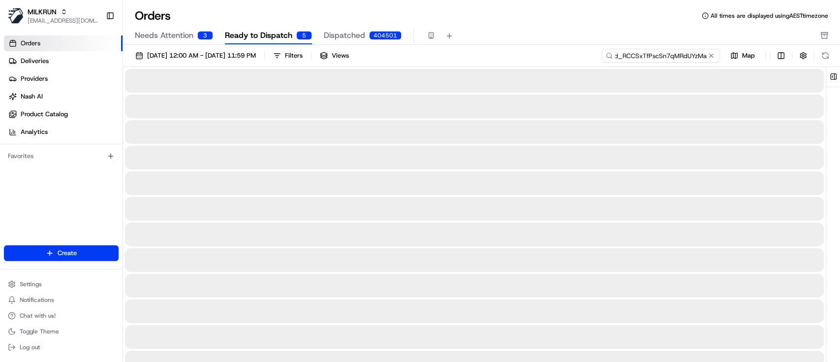
type input "ord_RCCSxTfPscSn7qMRdUYzMa"
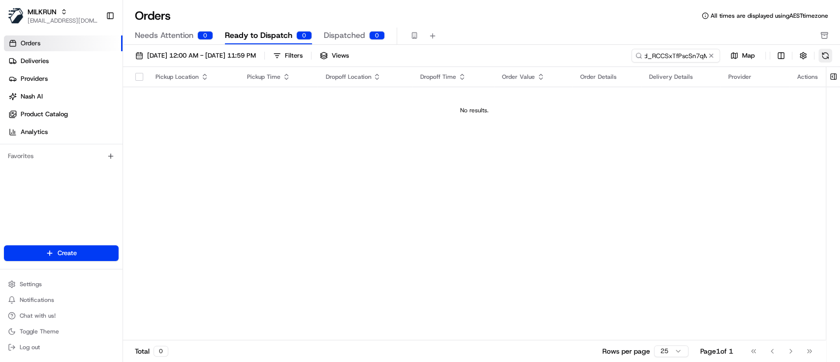
click at [827, 56] on button at bounding box center [826, 56] width 14 height 14
click at [352, 151] on div "Pickup Location Pickup Time Dropoff Location Dropoff Time Order Value Order Det…" at bounding box center [474, 203] width 703 height 273
drag, startPoint x: 783, startPoint y: 167, endPoint x: 414, endPoint y: 21, distance: 396.5
click at [783, 167] on div "Pickup Location Pickup Time Dropoff Location Dropoff Time Order Value Order Det…" at bounding box center [474, 203] width 703 height 273
click at [356, 124] on td "No results." at bounding box center [474, 110] width 703 height 47
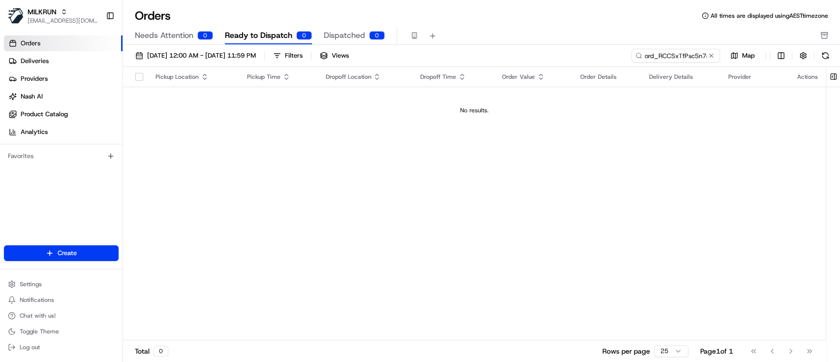
click at [270, 34] on span "Ready to Dispatch" at bounding box center [258, 36] width 67 height 12
click at [689, 56] on input "ord_RCCSxTfPscSn7qMRdUYzMa" at bounding box center [661, 56] width 118 height 14
click at [830, 55] on button at bounding box center [826, 56] width 14 height 14
